Goal: Task Accomplishment & Management: Complete application form

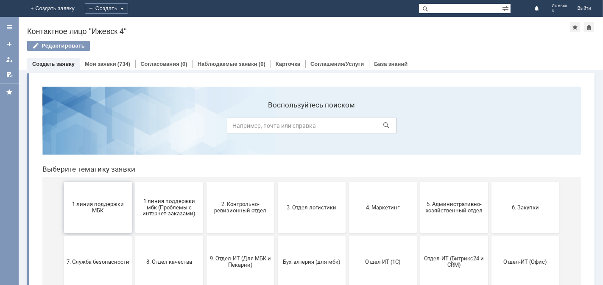
click at [94, 202] on span "1 линия поддержки МБК" at bounding box center [97, 206] width 63 height 13
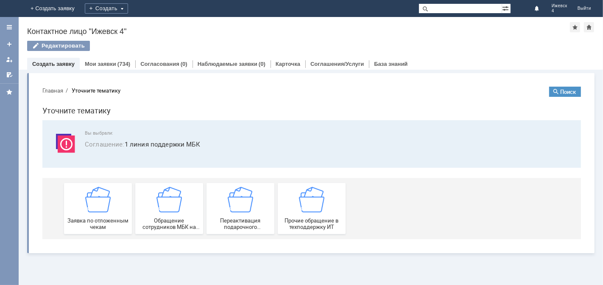
click at [94, 202] on img at bounding box center [97, 198] width 25 height 25
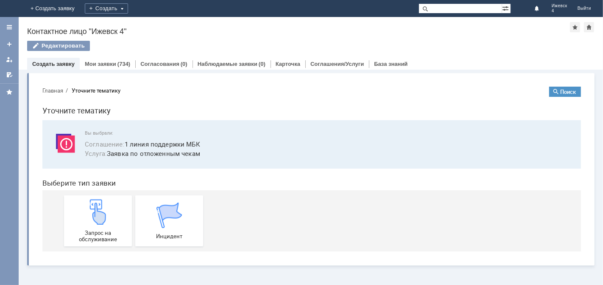
click at [94, 202] on img at bounding box center [97, 210] width 25 height 25
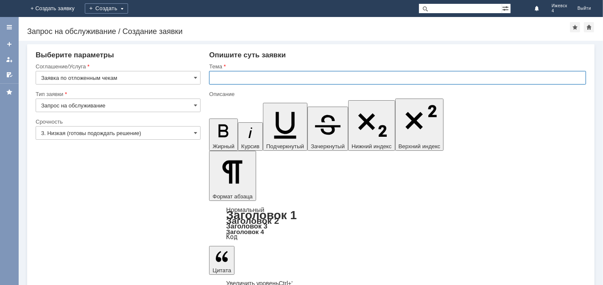
click at [213, 77] on input "text" at bounding box center [397, 78] width 377 height 14
type input "МБК Ижевск 4 отложенные чеки 17.08.25."
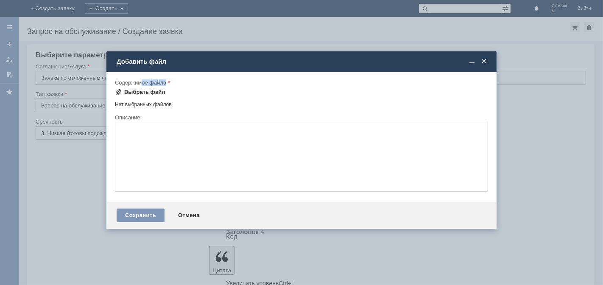
click at [144, 88] on div "Содержимое файла Выбрать файл Нет выбранных файлов Перетащите файлы сюда" at bounding box center [301, 96] width 373 height 35
click at [144, 92] on div "Выбрать файл" at bounding box center [144, 92] width 41 height 7
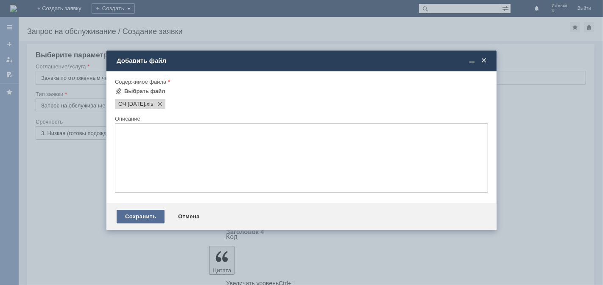
click at [139, 219] on div "Сохранить" at bounding box center [141, 216] width 48 height 14
